Goal: Check status

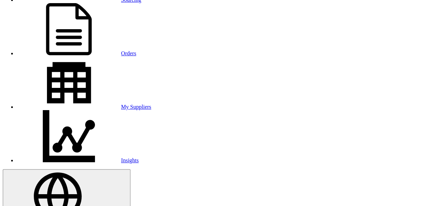
click at [99, 3] on link "Sourcing" at bounding box center [79, 0] width 124 height 6
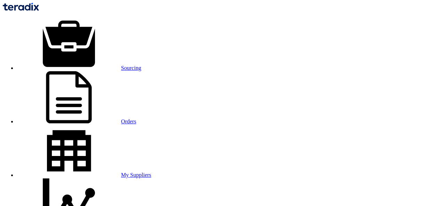
click at [136, 119] on link "Orders" at bounding box center [77, 122] width 120 height 6
click at [86, 65] on link "Sourcing" at bounding box center [79, 68] width 124 height 6
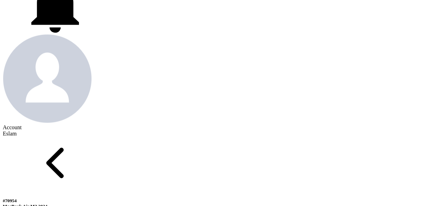
scroll to position [313, 0]
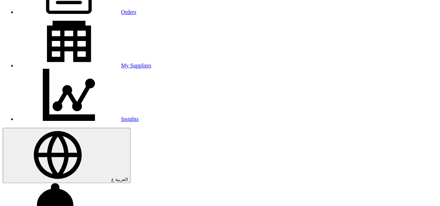
scroll to position [107, 0]
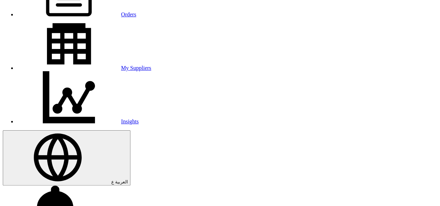
click at [136, 12] on link "Orders" at bounding box center [77, 14] width 120 height 6
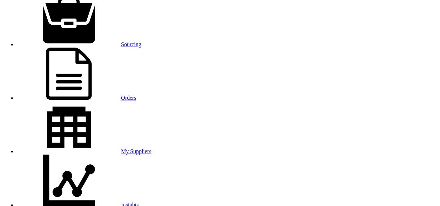
scroll to position [35, 0]
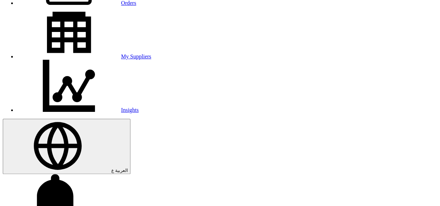
scroll to position [104, 0]
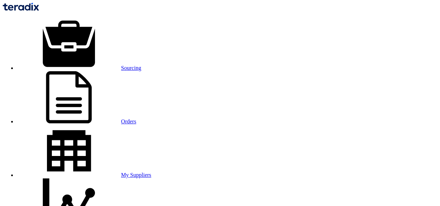
click at [136, 119] on link "Orders" at bounding box center [77, 122] width 120 height 6
click at [88, 65] on link "Sourcing" at bounding box center [79, 68] width 124 height 6
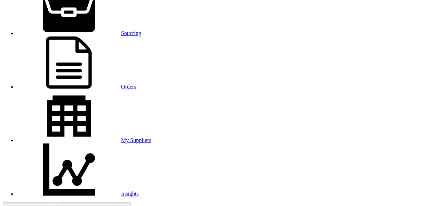
scroll to position [35, 0]
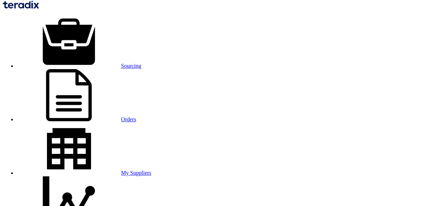
scroll to position [35, 0]
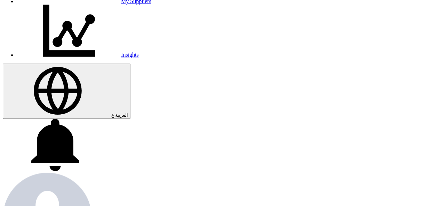
scroll to position [35, 0]
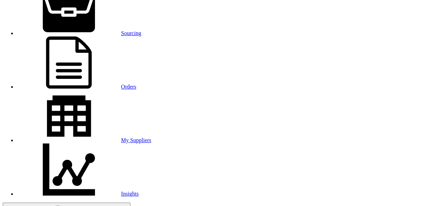
click at [82, 30] on link "Sourcing" at bounding box center [79, 33] width 124 height 6
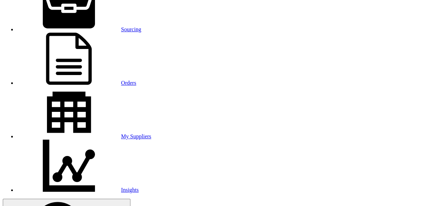
scroll to position [35, 0]
